Goal: Task Accomplishment & Management: Use online tool/utility

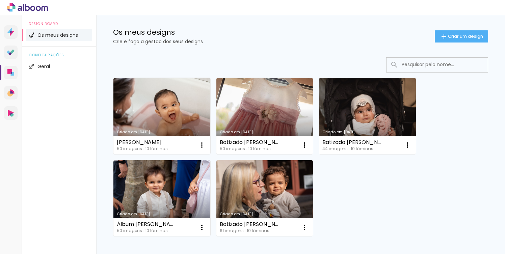
scroll to position [9, 0]
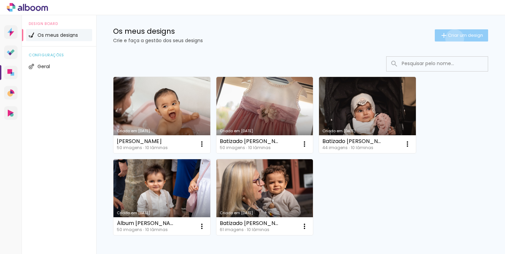
click at [454, 39] on paper-button "Criar um design" at bounding box center [461, 35] width 53 height 12
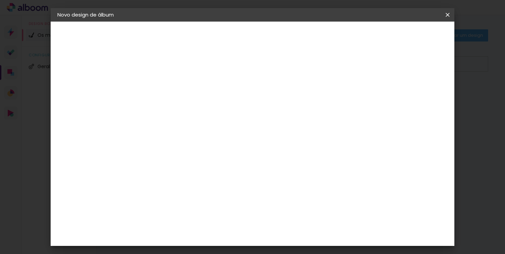
click at [168, 94] on input at bounding box center [168, 90] width 0 height 10
type input "Batizado da [PERSON_NAME]"
type paper-input "Batizado da [PERSON_NAME]"
click at [0, 0] on slot "Avançar" at bounding box center [0, 0] width 0 height 0
click at [207, 152] on div "DreambooksPro" at bounding box center [185, 152] width 44 height 5
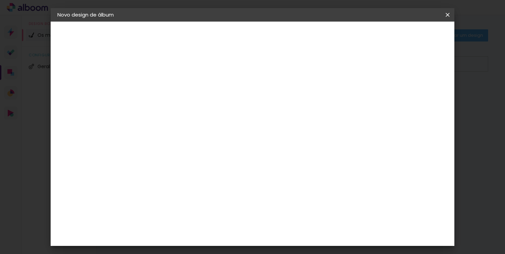
click at [0, 0] on slot "Tamanho Livre" at bounding box center [0, 0] width 0 height 0
click at [208, 149] on paper-item "DreambooksPro" at bounding box center [178, 152] width 59 height 15
click at [0, 0] on slot "Tamanho Livre" at bounding box center [0, 0] width 0 height 0
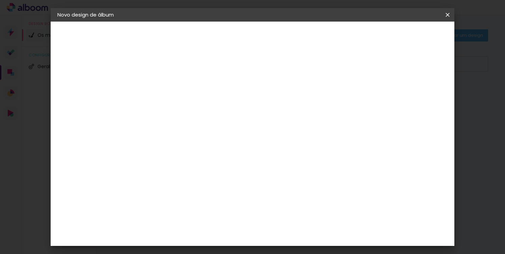
click at [0, 0] on slot "Avançar" at bounding box center [0, 0] width 0 height 0
click at [86, 85] on div "Tamanho livre" at bounding box center [83, 83] width 23 height 9
click at [207, 150] on div "DreambooksPro" at bounding box center [185, 152] width 44 height 5
click at [267, 97] on paper-item "Tamanho Livre" at bounding box center [241, 104] width 51 height 18
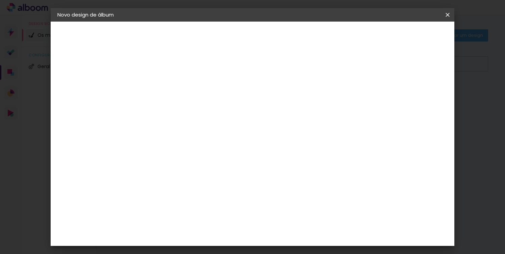
click at [0, 0] on slot "Tamanho Livre" at bounding box center [0, 0] width 0 height 0
click at [0, 0] on slot "Avançar" at bounding box center [0, 0] width 0 height 0
click at [233, 104] on span "30" at bounding box center [233, 106] width 11 height 10
click at [152, 183] on input "30" at bounding box center [147, 184] width 18 height 10
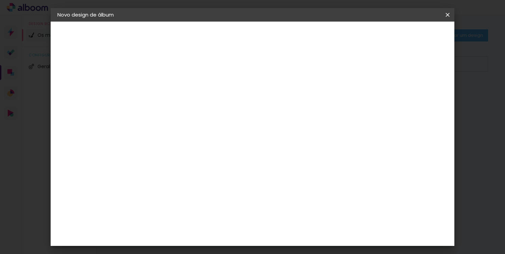
type input "20"
type paper-input "20"
click at [234, 104] on span "30" at bounding box center [233, 106] width 11 height 10
click at [422, 140] on div "30 cm cm cm mm A maioria dos laboratórios sugere 5mm de margem." at bounding box center [282, 112] width 289 height 54
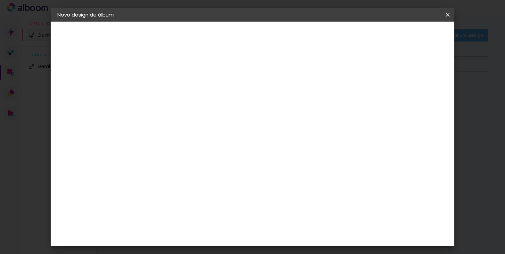
click at [296, 228] on input "60" at bounding box center [293, 228] width 18 height 10
type input "40"
type paper-input "40"
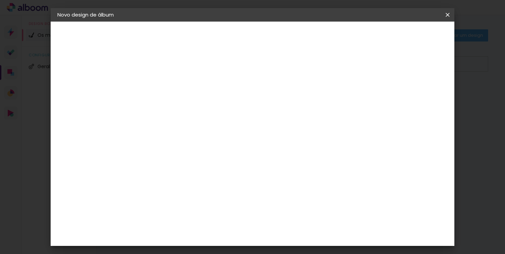
click at [411, 35] on span "Iniciar design" at bounding box center [395, 35] width 31 height 5
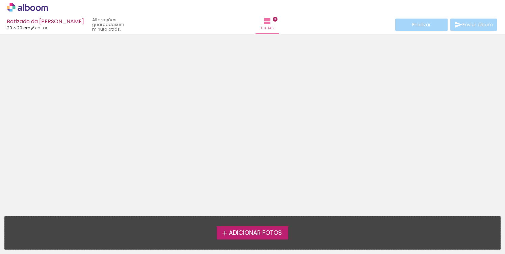
click at [271, 232] on span "Adicionar Fotos" at bounding box center [255, 233] width 53 height 6
click at [0, 0] on input "file" at bounding box center [0, 0] width 0 height 0
click at [260, 232] on span "Adicionar Fotos" at bounding box center [255, 233] width 53 height 6
click at [0, 0] on input "file" at bounding box center [0, 0] width 0 height 0
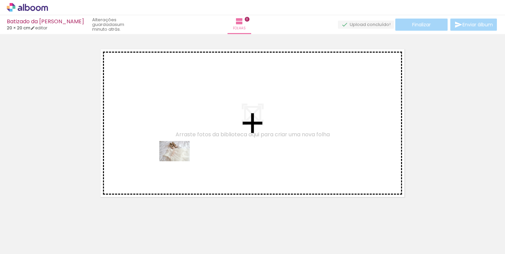
drag, startPoint x: 153, startPoint y: 236, endPoint x: 180, endPoint y: 161, distance: 79.0
click at [180, 161] on quentale-workspace at bounding box center [252, 127] width 505 height 254
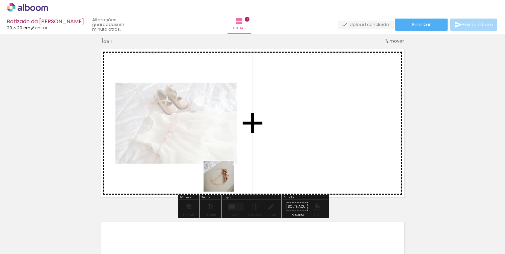
drag, startPoint x: 191, startPoint y: 234, endPoint x: 240, endPoint y: 162, distance: 87.3
click at [240, 162] on quentale-workspace at bounding box center [252, 127] width 505 height 254
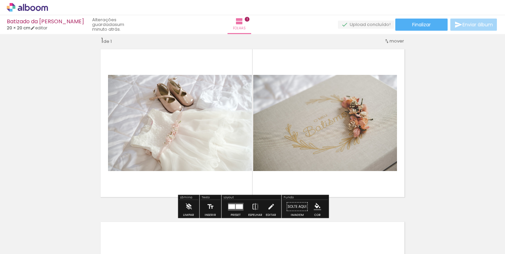
drag, startPoint x: 221, startPoint y: 231, endPoint x: 239, endPoint y: 182, distance: 52.4
click at [239, 182] on quentale-workspace at bounding box center [252, 127] width 505 height 254
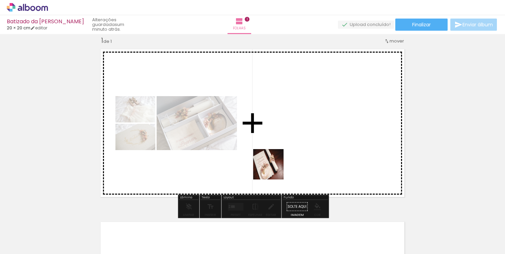
drag, startPoint x: 256, startPoint y: 233, endPoint x: 274, endPoint y: 170, distance: 65.6
click at [274, 170] on quentale-workspace at bounding box center [252, 127] width 505 height 254
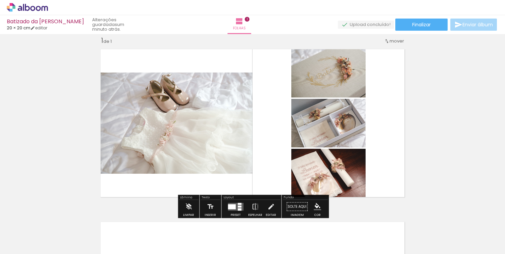
click at [236, 207] on quentale-layouter at bounding box center [236, 207] width 16 height 8
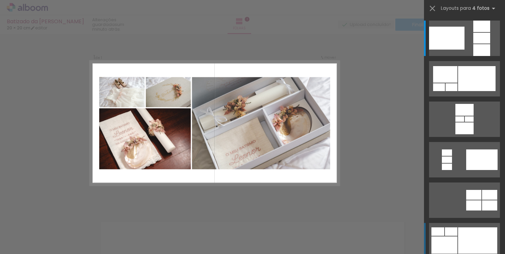
click at [477, 239] on div at bounding box center [477, 241] width 39 height 26
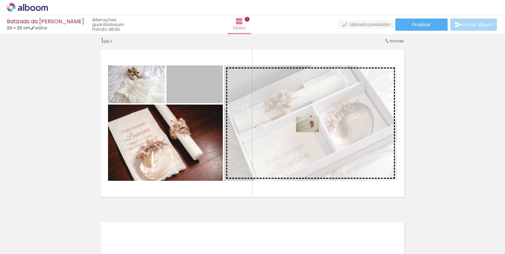
drag, startPoint x: 199, startPoint y: 90, endPoint x: 308, endPoint y: 125, distance: 114.4
click at [0, 0] on slot at bounding box center [0, 0] width 0 height 0
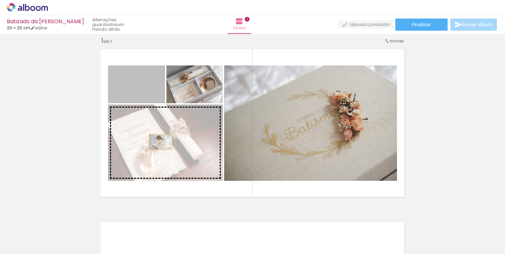
drag, startPoint x: 140, startPoint y: 94, endPoint x: 161, endPoint y: 142, distance: 52.3
click at [0, 0] on slot at bounding box center [0, 0] width 0 height 0
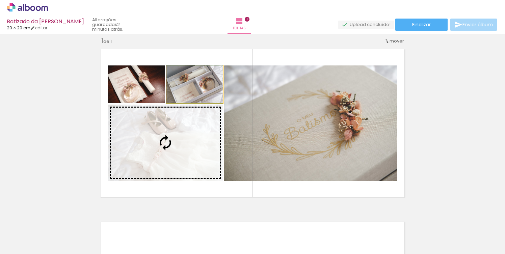
drag, startPoint x: 203, startPoint y: 97, endPoint x: 189, endPoint y: 139, distance: 44.6
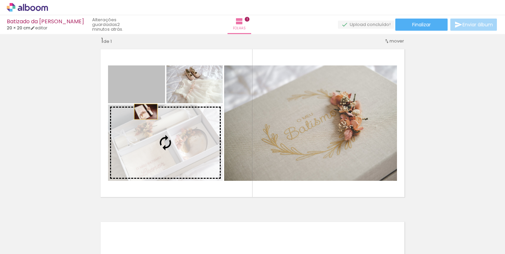
drag, startPoint x: 145, startPoint y: 93, endPoint x: 150, endPoint y: 137, distance: 44.8
click at [0, 0] on slot at bounding box center [0, 0] width 0 height 0
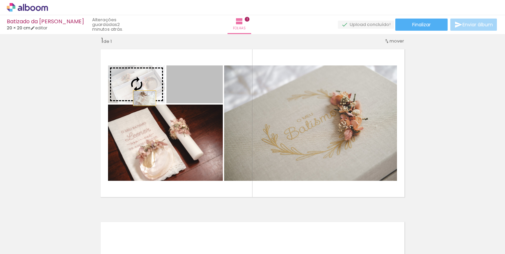
drag, startPoint x: 206, startPoint y: 94, endPoint x: 145, endPoint y: 98, distance: 61.9
click at [0, 0] on slot at bounding box center [0, 0] width 0 height 0
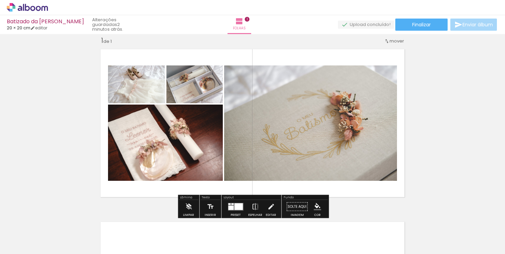
click at [436, 136] on div "Inserir folha 1 de 1" at bounding box center [252, 201] width 505 height 346
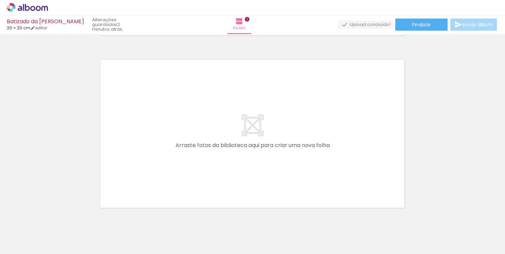
scroll to position [176, 0]
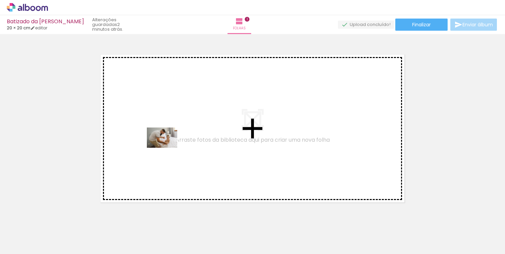
drag, startPoint x: 75, startPoint y: 233, endPoint x: 167, endPoint y: 148, distance: 125.5
click at [167, 148] on quentale-workspace at bounding box center [252, 127] width 505 height 254
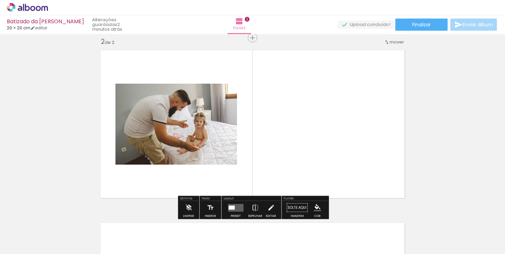
scroll to position [181, 0]
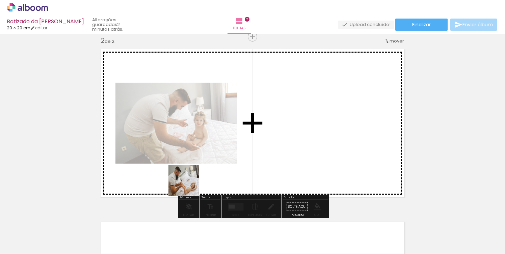
drag, startPoint x: 115, startPoint y: 230, endPoint x: 193, endPoint y: 185, distance: 89.9
click at [193, 185] on quentale-workspace at bounding box center [252, 127] width 505 height 254
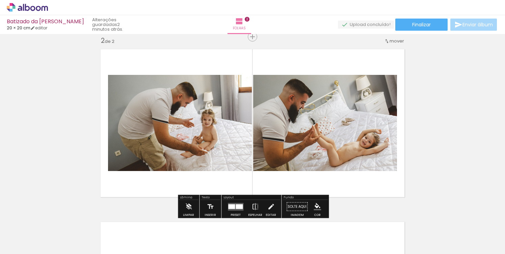
drag, startPoint x: 298, startPoint y: 232, endPoint x: 312, endPoint y: 160, distance: 73.2
click at [312, 160] on quentale-workspace at bounding box center [252, 127] width 505 height 254
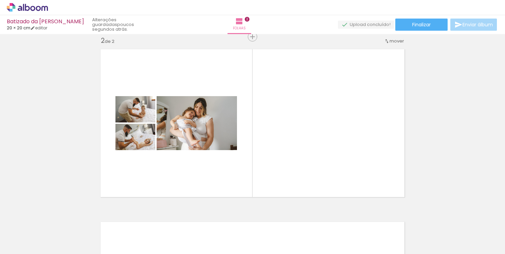
drag, startPoint x: 333, startPoint y: 237, endPoint x: 334, endPoint y: 152, distance: 84.8
click at [334, 152] on quentale-workspace at bounding box center [252, 127] width 505 height 254
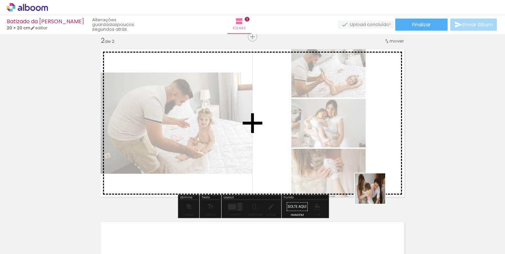
drag, startPoint x: 375, startPoint y: 232, endPoint x: 375, endPoint y: 173, distance: 59.5
click at [375, 173] on quentale-workspace at bounding box center [252, 127] width 505 height 254
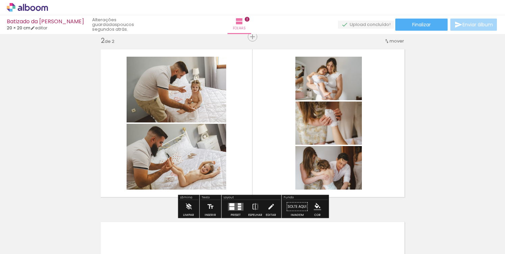
click at [230, 203] on quentale-layouter at bounding box center [236, 207] width 16 height 8
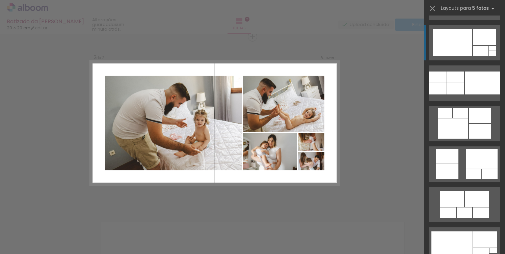
scroll to position [1782, 0]
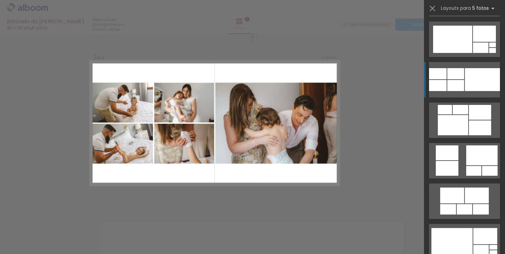
click at [457, 84] on div at bounding box center [456, 85] width 17 height 11
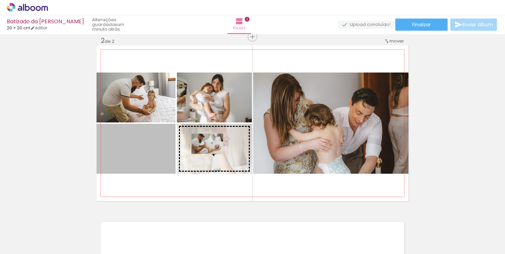
drag, startPoint x: 127, startPoint y: 162, endPoint x: 208, endPoint y: 144, distance: 82.7
click at [0, 0] on slot at bounding box center [0, 0] width 0 height 0
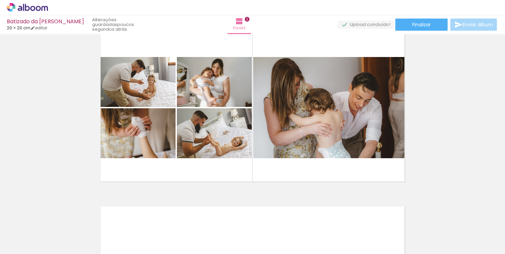
scroll to position [218, 0]
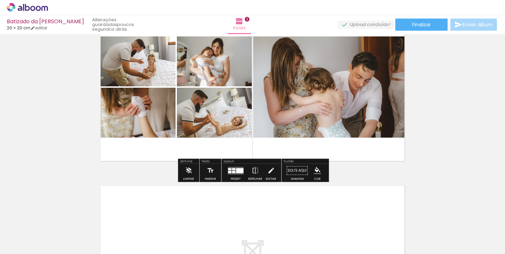
click at [232, 172] on div at bounding box center [233, 172] width 3 height 2
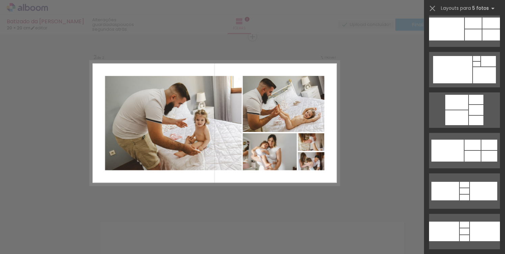
scroll to position [1340, 0]
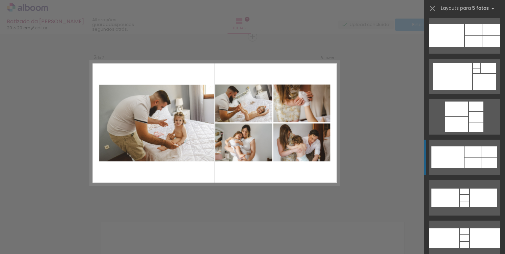
click at [464, 159] on quentale-layouter at bounding box center [464, 157] width 71 height 35
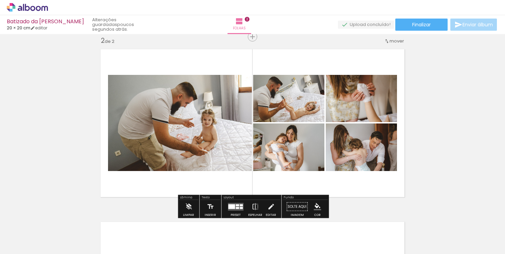
click at [234, 205] on quentale-layouter at bounding box center [236, 207] width 16 height 8
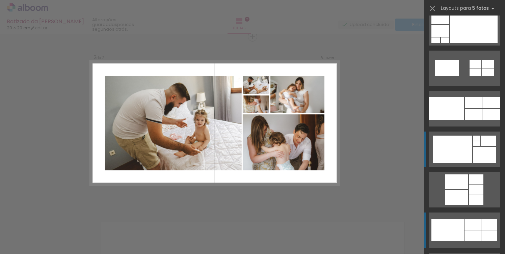
scroll to position [1250, 0]
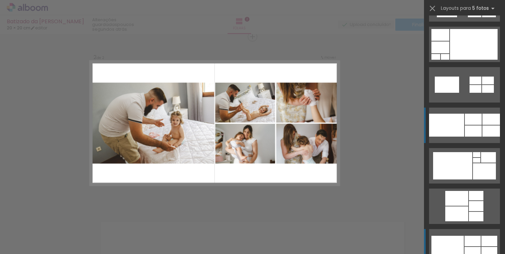
click at [450, 123] on div at bounding box center [446, 125] width 35 height 23
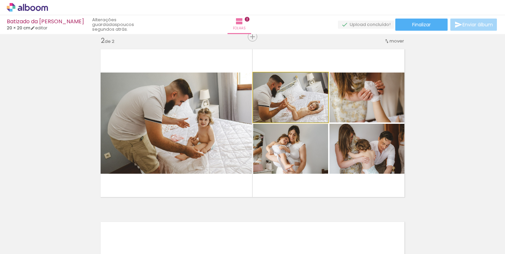
drag, startPoint x: 314, startPoint y: 105, endPoint x: 179, endPoint y: 123, distance: 136.7
click at [0, 0] on slot at bounding box center [0, 0] width 0 height 0
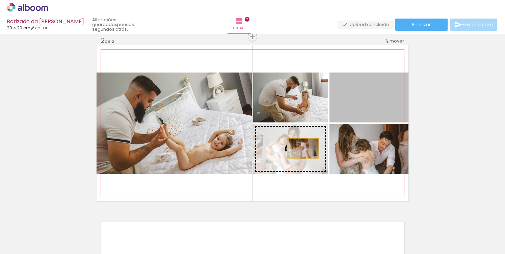
drag, startPoint x: 378, startPoint y: 105, endPoint x: 298, endPoint y: 153, distance: 92.7
click at [0, 0] on slot at bounding box center [0, 0] width 0 height 0
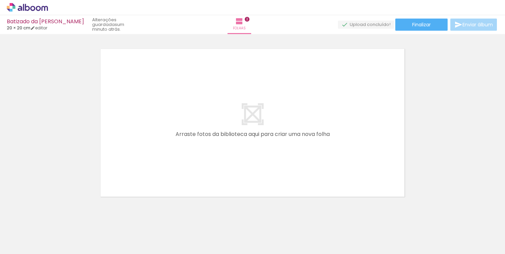
scroll to position [0, 210]
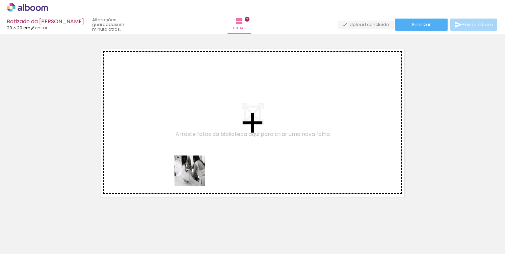
drag, startPoint x: 201, startPoint y: 233, endPoint x: 195, endPoint y: 176, distance: 57.1
click at [195, 176] on quentale-workspace at bounding box center [252, 127] width 505 height 254
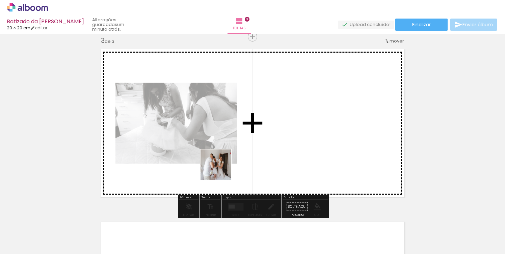
drag, startPoint x: 243, startPoint y: 236, endPoint x: 220, endPoint y: 168, distance: 71.4
click at [220, 168] on quentale-workspace at bounding box center [252, 127] width 505 height 254
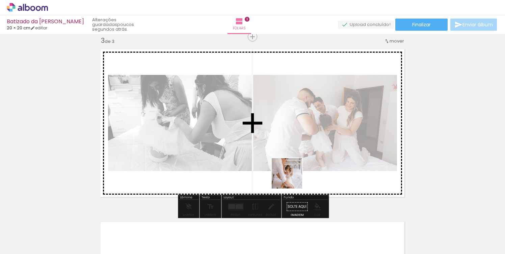
drag, startPoint x: 278, startPoint y: 230, endPoint x: 299, endPoint y: 162, distance: 71.2
click at [299, 162] on quentale-workspace at bounding box center [252, 127] width 505 height 254
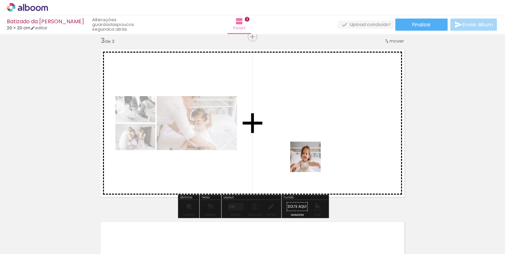
drag, startPoint x: 311, startPoint y: 225, endPoint x: 311, endPoint y: 160, distance: 64.2
click at [311, 160] on quentale-workspace at bounding box center [252, 127] width 505 height 254
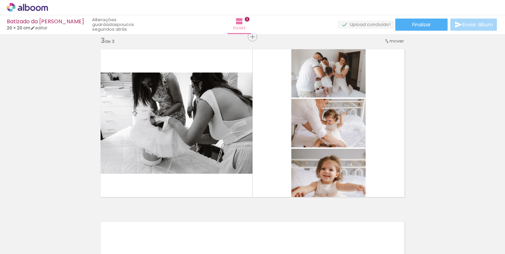
scroll to position [0, 0]
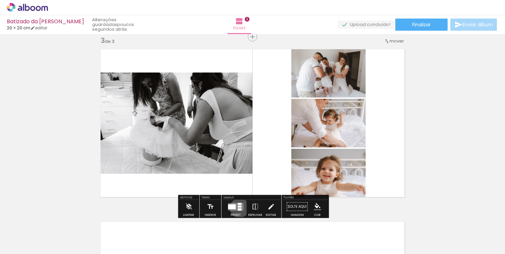
click at [238, 208] on quentale-layouter at bounding box center [236, 207] width 16 height 8
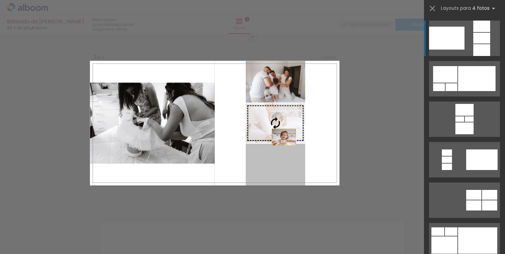
drag, startPoint x: 284, startPoint y: 167, endPoint x: 286, endPoint y: 130, distance: 36.2
click at [0, 0] on slot at bounding box center [0, 0] width 0 height 0
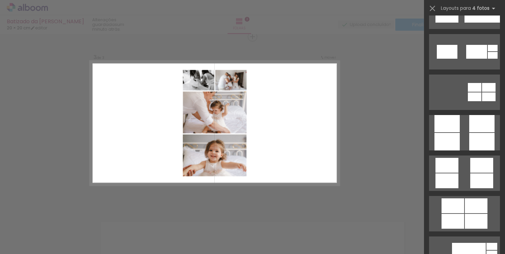
scroll to position [1824, 0]
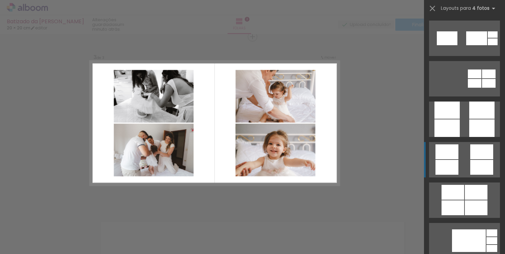
click at [482, 154] on div at bounding box center [482, 152] width 23 height 15
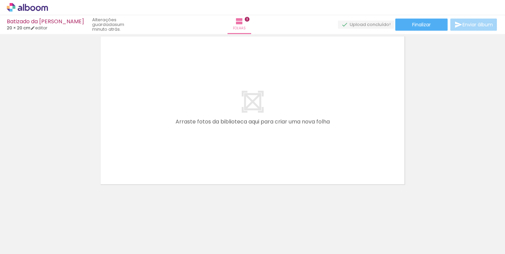
scroll to position [540, 0]
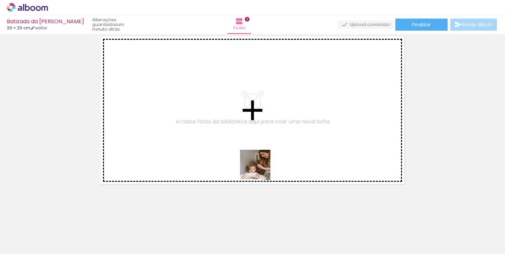
drag, startPoint x: 270, startPoint y: 239, endPoint x: 259, endPoint y: 166, distance: 73.8
click at [259, 166] on quentale-workspace at bounding box center [252, 127] width 505 height 254
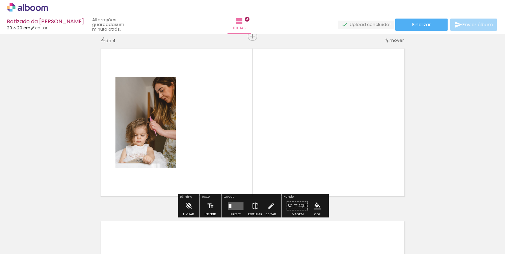
scroll to position [527, 0]
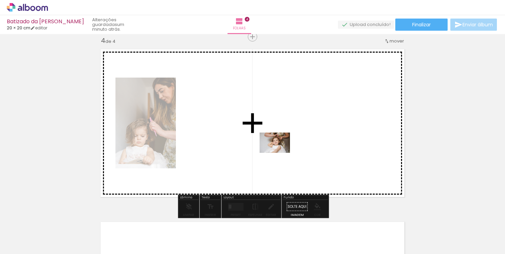
drag, startPoint x: 302, startPoint y: 228, endPoint x: 280, endPoint y: 153, distance: 78.9
click at [280, 153] on quentale-workspace at bounding box center [252, 127] width 505 height 254
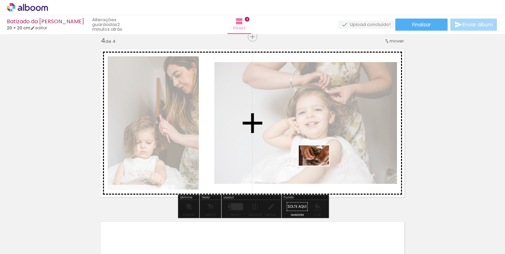
drag, startPoint x: 336, startPoint y: 232, endPoint x: 318, endPoint y: 163, distance: 71.0
click at [318, 163] on quentale-workspace at bounding box center [252, 127] width 505 height 254
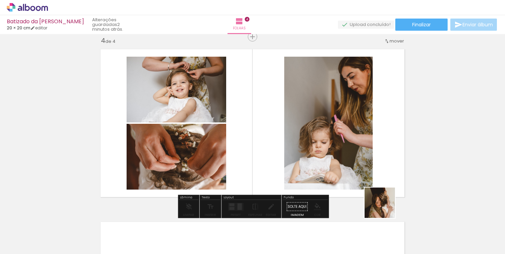
drag, startPoint x: 390, startPoint y: 237, endPoint x: 375, endPoint y: 165, distance: 73.5
click at [375, 165] on quentale-workspace at bounding box center [252, 127] width 505 height 254
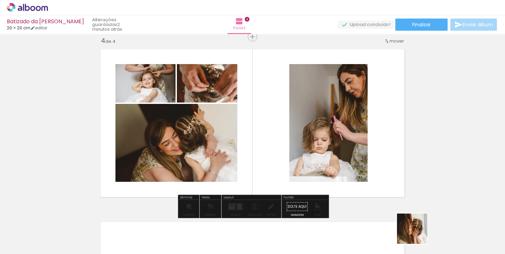
drag, startPoint x: 419, startPoint y: 235, endPoint x: 363, endPoint y: 167, distance: 88.4
click at [363, 167] on quentale-workspace at bounding box center [252, 127] width 505 height 254
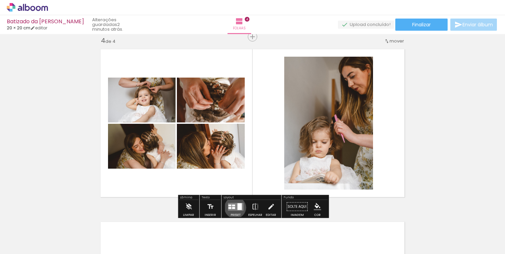
click at [234, 208] on div at bounding box center [233, 208] width 3 height 2
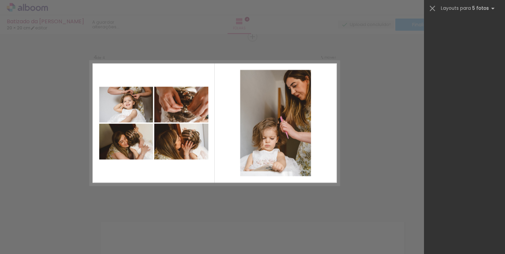
scroll to position [0, 0]
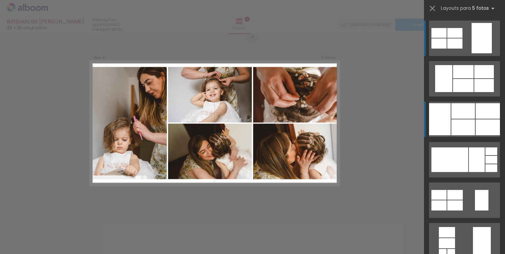
click at [442, 120] on div at bounding box center [440, 119] width 22 height 32
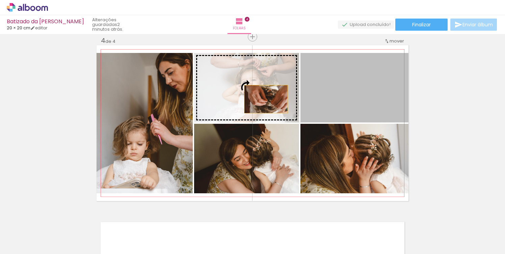
drag, startPoint x: 356, startPoint y: 97, endPoint x: 266, endPoint y: 99, distance: 90.2
click at [0, 0] on slot at bounding box center [0, 0] width 0 height 0
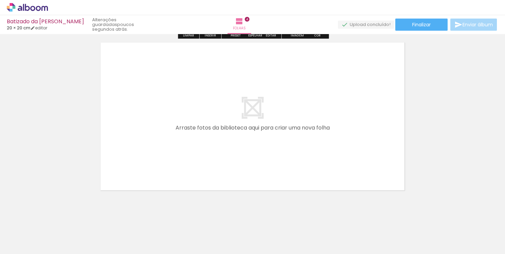
scroll to position [0, 536]
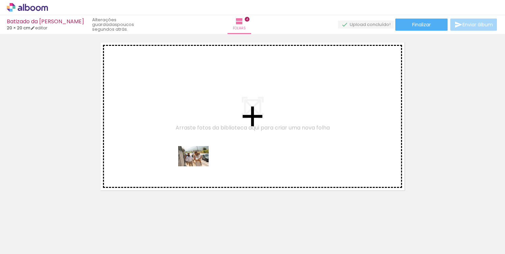
drag, startPoint x: 214, startPoint y: 234, endPoint x: 199, endPoint y: 167, distance: 69.6
click at [199, 167] on quentale-workspace at bounding box center [252, 127] width 505 height 254
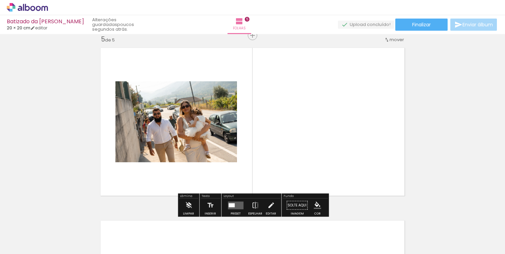
scroll to position [700, 0]
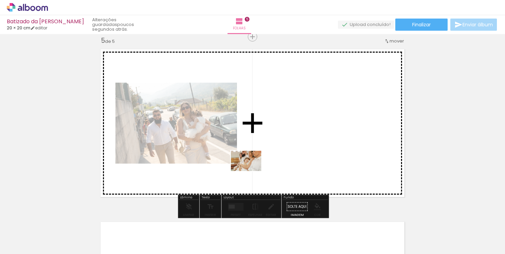
drag, startPoint x: 256, startPoint y: 234, endPoint x: 251, endPoint y: 170, distance: 64.4
click at [251, 170] on quentale-workspace at bounding box center [252, 127] width 505 height 254
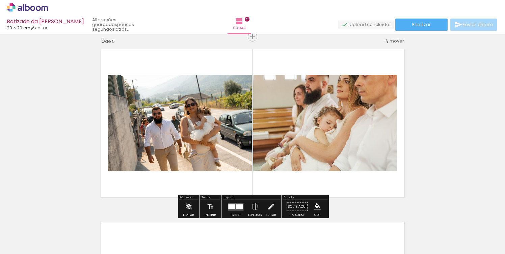
drag, startPoint x: 284, startPoint y: 230, endPoint x: 284, endPoint y: 165, distance: 64.9
click at [284, 165] on quentale-workspace at bounding box center [252, 127] width 505 height 254
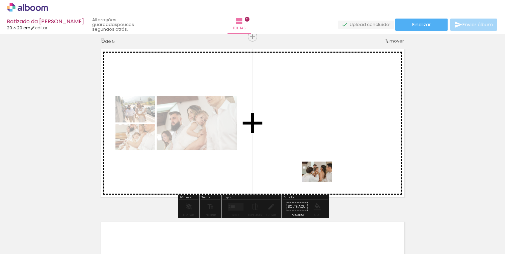
drag, startPoint x: 322, startPoint y: 235, endPoint x: 322, endPoint y: 175, distance: 60.1
click at [322, 175] on quentale-workspace at bounding box center [252, 127] width 505 height 254
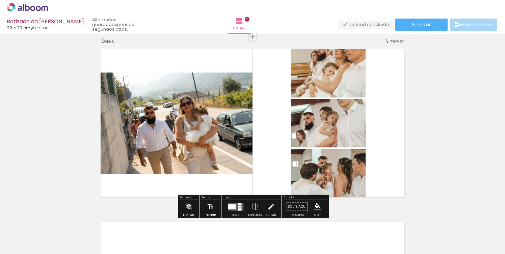
drag, startPoint x: 372, startPoint y: 229, endPoint x: 356, endPoint y: 175, distance: 56.7
click at [356, 175] on quentale-workspace at bounding box center [252, 127] width 505 height 254
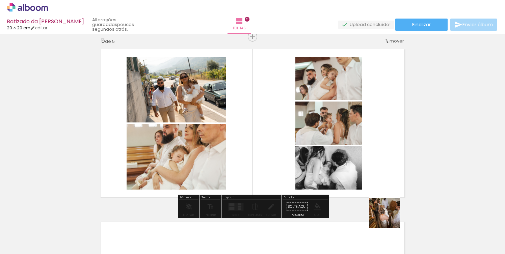
drag, startPoint x: 399, startPoint y: 234, endPoint x: 366, endPoint y: 170, distance: 72.1
click at [366, 170] on quentale-workspace at bounding box center [252, 127] width 505 height 254
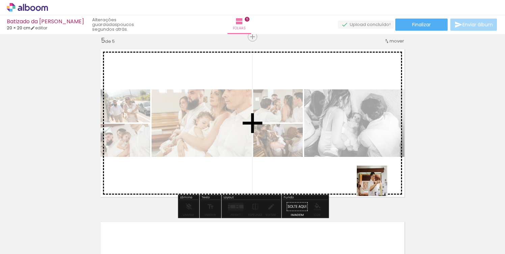
drag, startPoint x: 427, startPoint y: 228, endPoint x: 365, endPoint y: 171, distance: 84.6
click at [365, 171] on quentale-workspace at bounding box center [252, 127] width 505 height 254
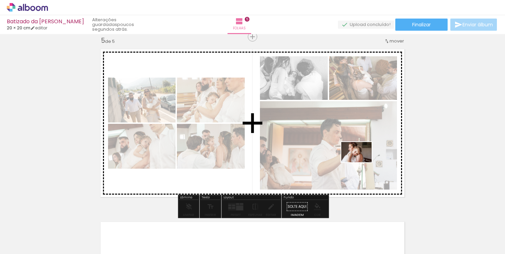
drag, startPoint x: 474, startPoint y: 233, endPoint x: 362, endPoint y: 162, distance: 132.6
click at [362, 162] on quentale-workspace at bounding box center [252, 127] width 505 height 254
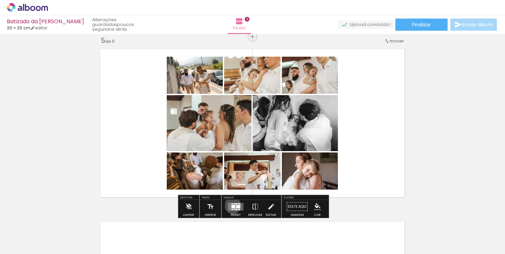
click at [231, 205] on div at bounding box center [233, 206] width 4 height 3
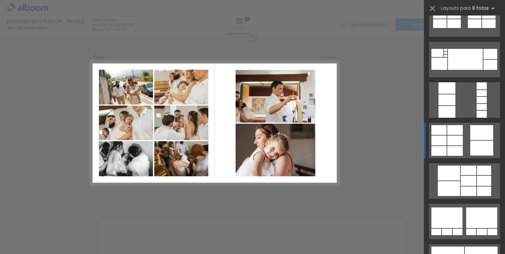
scroll to position [182, 0]
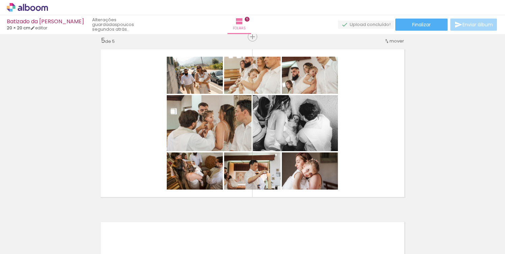
scroll to position [0, 694]
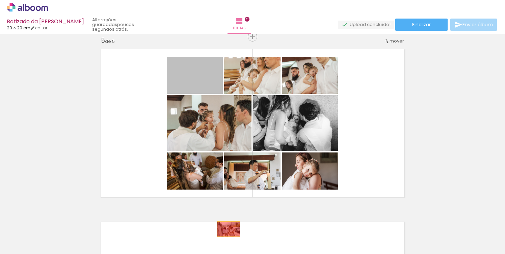
drag, startPoint x: 204, startPoint y: 82, endPoint x: 228, endPoint y: 231, distance: 151.0
click at [228, 231] on quentale-workspace at bounding box center [252, 127] width 505 height 254
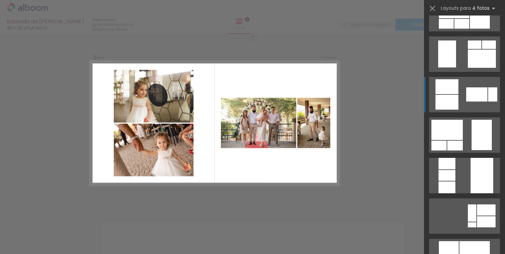
scroll to position [1294, 0]
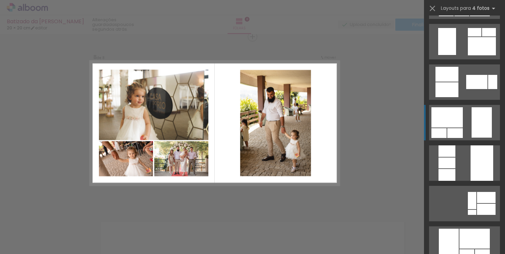
click at [462, 128] on quentale-layouter at bounding box center [464, 122] width 71 height 35
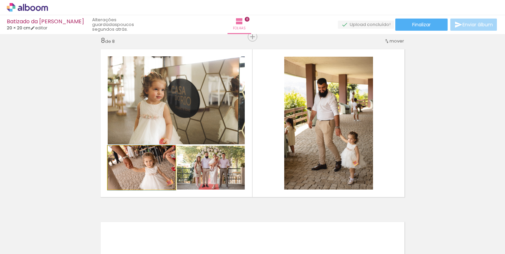
drag, startPoint x: 142, startPoint y: 174, endPoint x: 178, endPoint y: 98, distance: 84.3
click at [0, 0] on slot at bounding box center [0, 0] width 0 height 0
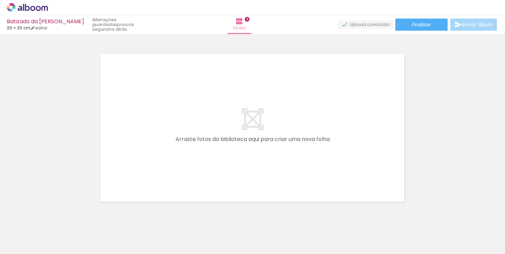
scroll to position [0, 1138]
drag, startPoint x: 252, startPoint y: 235, endPoint x: 254, endPoint y: 174, distance: 61.2
click at [254, 174] on quentale-workspace at bounding box center [252, 127] width 505 height 254
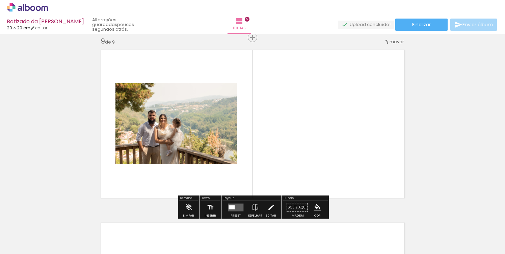
scroll to position [1392, 0]
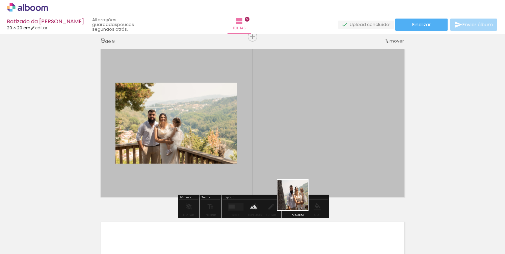
drag, startPoint x: 298, startPoint y: 237, endPoint x: 301, endPoint y: 146, distance: 91.3
click at [301, 146] on quentale-workspace at bounding box center [252, 127] width 505 height 254
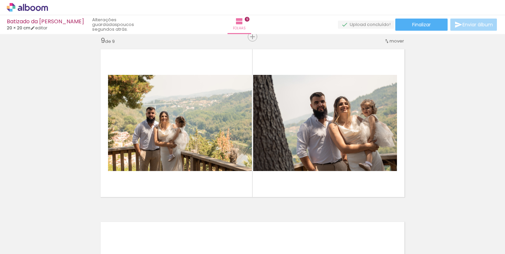
scroll to position [0, 1323]
drag, startPoint x: 147, startPoint y: 236, endPoint x: 158, endPoint y: 188, distance: 49.2
click at [158, 188] on quentale-workspace at bounding box center [252, 127] width 505 height 254
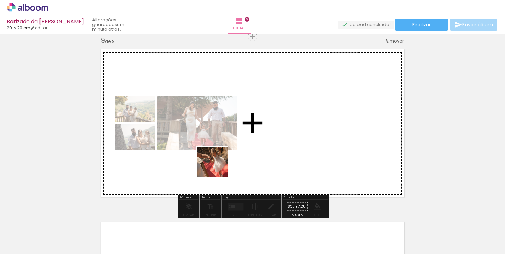
drag, startPoint x: 182, startPoint y: 227, endPoint x: 221, endPoint y: 162, distance: 75.7
click at [220, 164] on quentale-workspace at bounding box center [252, 127] width 505 height 254
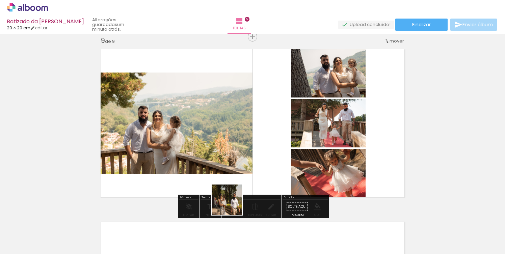
drag, startPoint x: 224, startPoint y: 234, endPoint x: 243, endPoint y: 178, distance: 59.6
click at [243, 179] on quentale-workspace at bounding box center [252, 127] width 505 height 254
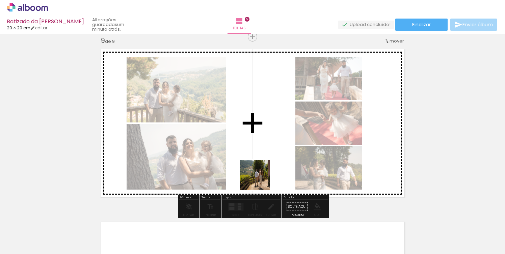
drag, startPoint x: 260, startPoint y: 230, endPoint x: 260, endPoint y: 180, distance: 49.3
click at [260, 180] on quentale-workspace at bounding box center [252, 127] width 505 height 254
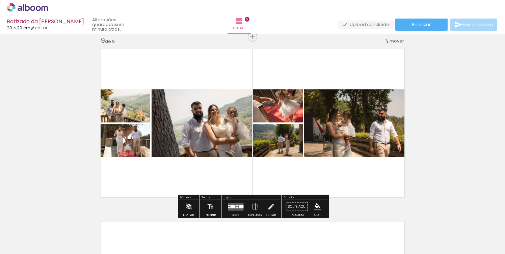
click at [237, 207] on div at bounding box center [237, 207] width 2 height 1
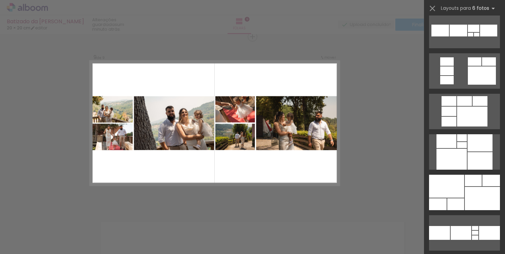
scroll to position [462, 0]
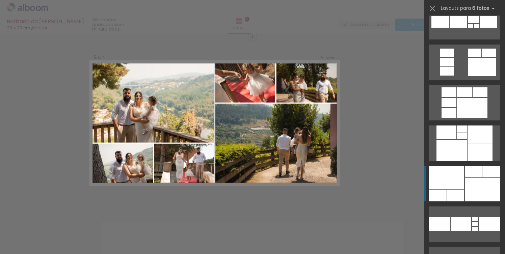
click at [451, 179] on div at bounding box center [446, 177] width 35 height 23
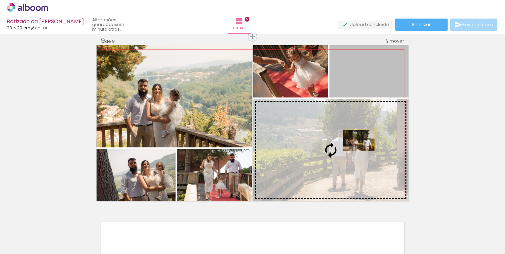
drag, startPoint x: 359, startPoint y: 80, endPoint x: 360, endPoint y: 159, distance: 79.0
click at [0, 0] on slot at bounding box center [0, 0] width 0 height 0
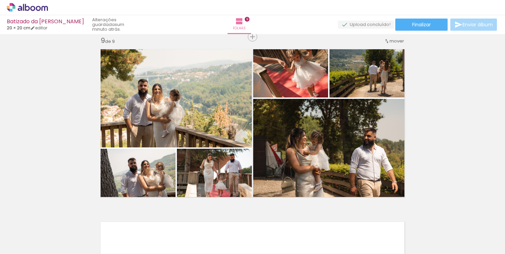
scroll to position [0, 0]
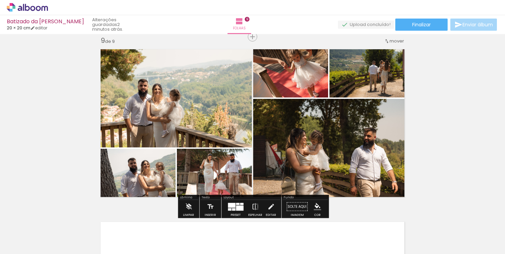
click at [229, 182] on quentale-photo at bounding box center [214, 175] width 75 height 52
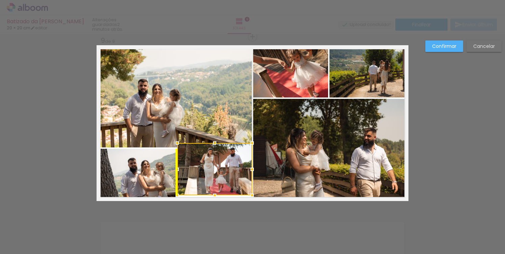
drag, startPoint x: 229, startPoint y: 182, endPoint x: 229, endPoint y: 177, distance: 5.7
click at [229, 177] on div at bounding box center [214, 169] width 75 height 52
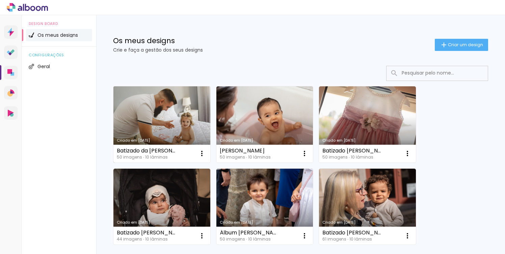
click at [166, 112] on link "Criado em [DATE]" at bounding box center [161, 124] width 97 height 76
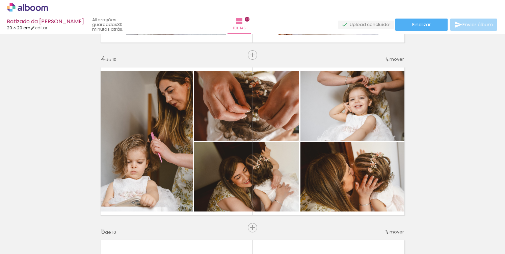
scroll to position [549, 0]
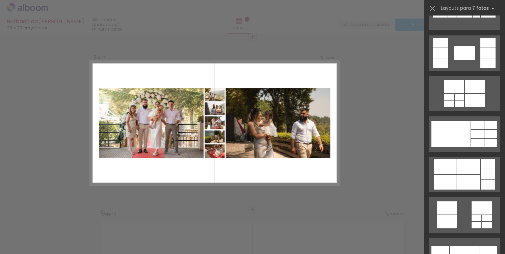
scroll to position [271, 0]
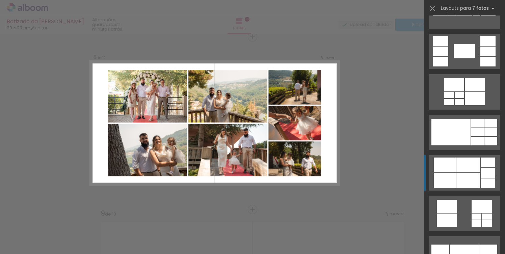
click at [451, 167] on div at bounding box center [445, 165] width 22 height 15
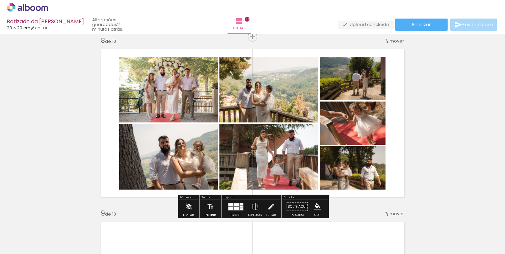
scroll to position [1228, 0]
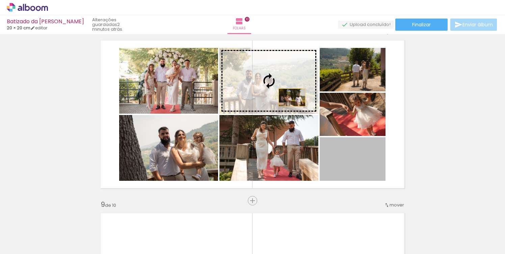
drag, startPoint x: 357, startPoint y: 166, endPoint x: 292, endPoint y: 98, distance: 94.6
click at [0, 0] on slot at bounding box center [0, 0] width 0 height 0
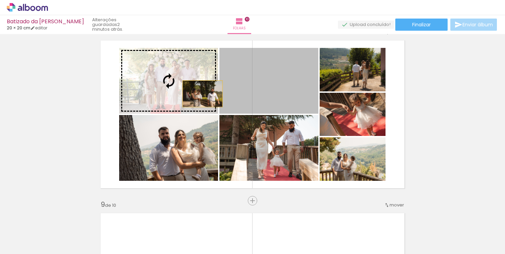
drag, startPoint x: 287, startPoint y: 96, endPoint x: 203, endPoint y: 94, distance: 84.5
click at [0, 0] on slot at bounding box center [0, 0] width 0 height 0
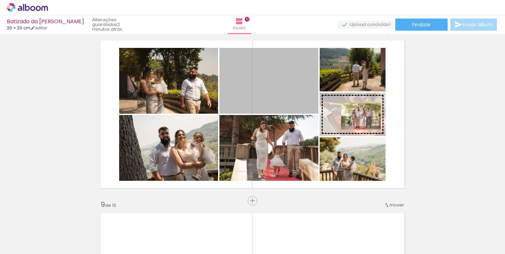
drag, startPoint x: 293, startPoint y: 100, endPoint x: 361, endPoint y: 117, distance: 70.2
click at [0, 0] on slot at bounding box center [0, 0] width 0 height 0
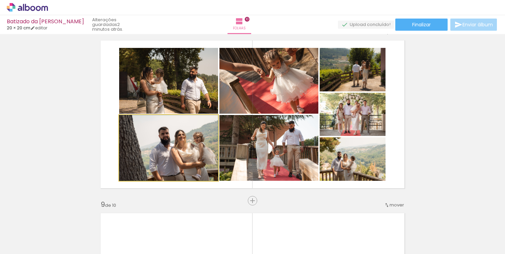
drag, startPoint x: 198, startPoint y: 153, endPoint x: 280, endPoint y: 149, distance: 81.8
click at [0, 0] on slot at bounding box center [0, 0] width 0 height 0
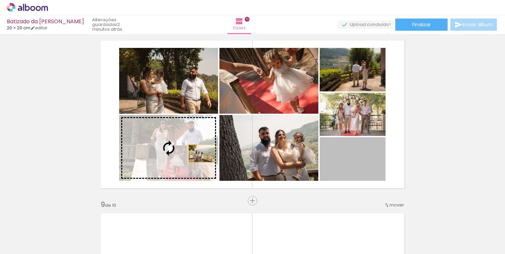
drag, startPoint x: 354, startPoint y: 169, endPoint x: 202, endPoint y: 154, distance: 153.4
click at [0, 0] on slot at bounding box center [0, 0] width 0 height 0
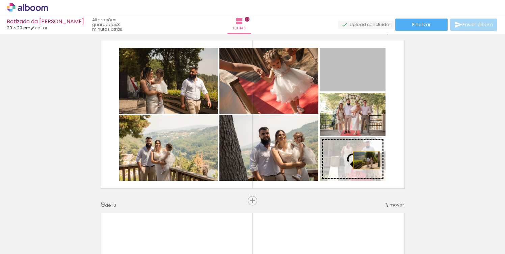
drag, startPoint x: 365, startPoint y: 69, endPoint x: 367, endPoint y: 160, distance: 91.2
click at [0, 0] on slot at bounding box center [0, 0] width 0 height 0
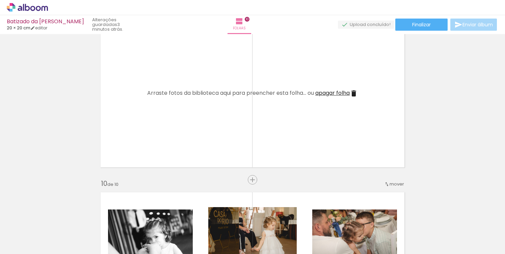
scroll to position [1423, 0]
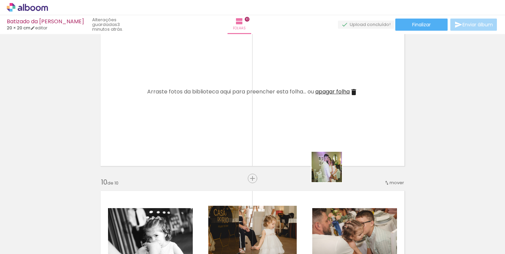
drag, startPoint x: 409, startPoint y: 230, endPoint x: 293, endPoint y: 111, distance: 166.5
click at [293, 111] on quentale-workspace at bounding box center [252, 127] width 505 height 254
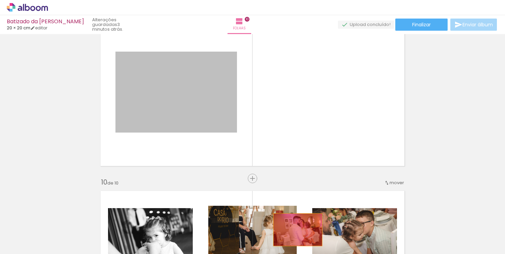
drag, startPoint x: 177, startPoint y: 111, endPoint x: 298, endPoint y: 230, distance: 169.6
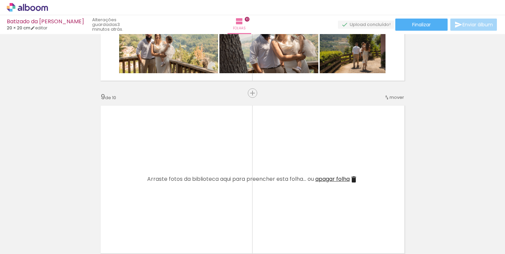
scroll to position [1342, 0]
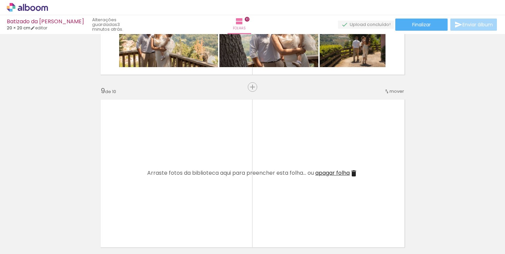
click at [344, 171] on span "apagar folha" at bounding box center [332, 173] width 34 height 8
